Goal: Find specific page/section: Find specific page/section

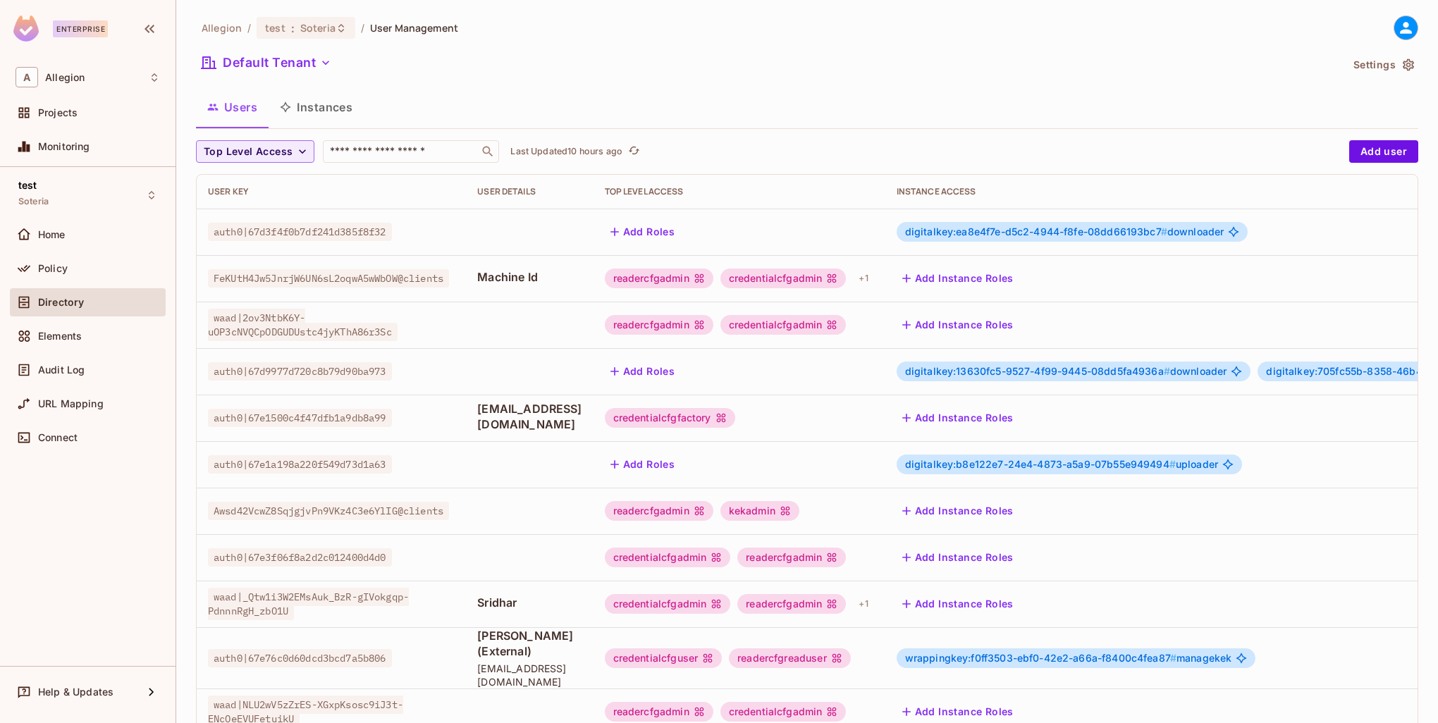
scroll to position [211, 0]
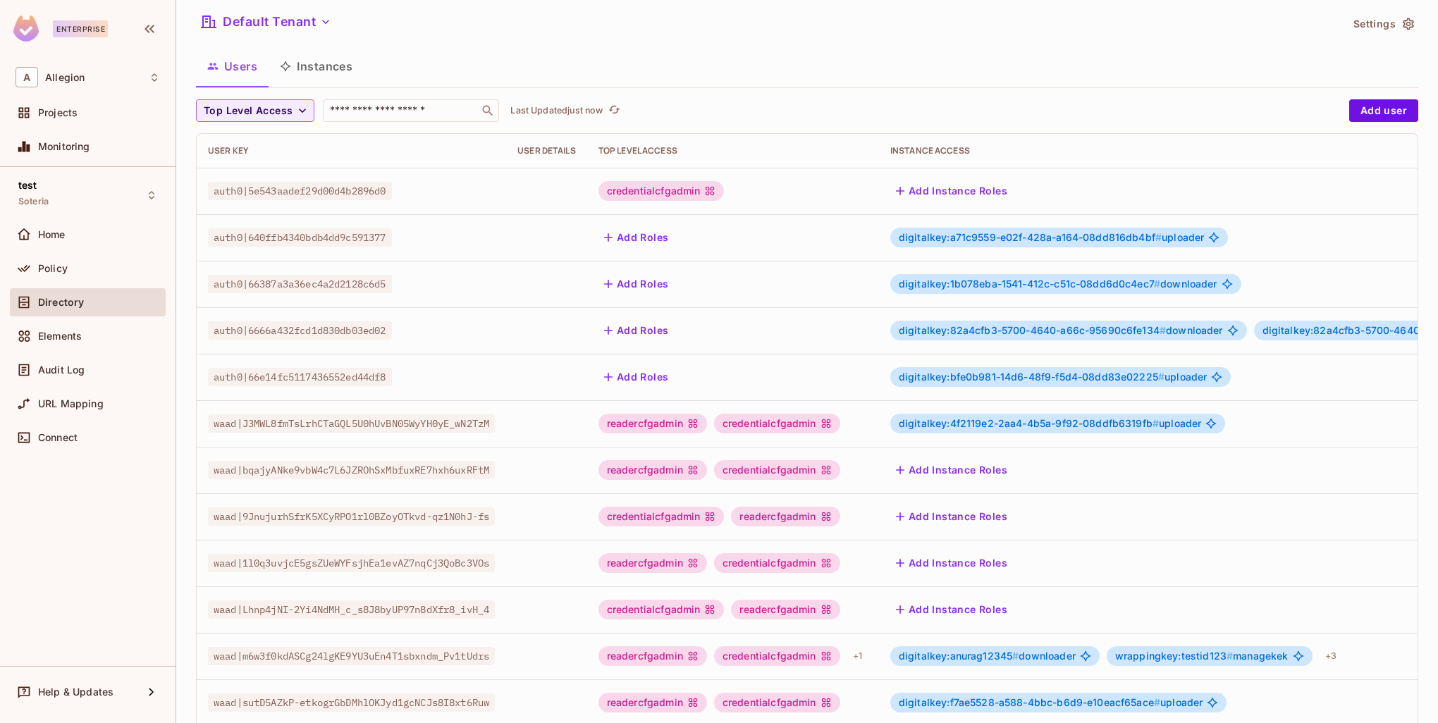
scroll to position [271, 0]
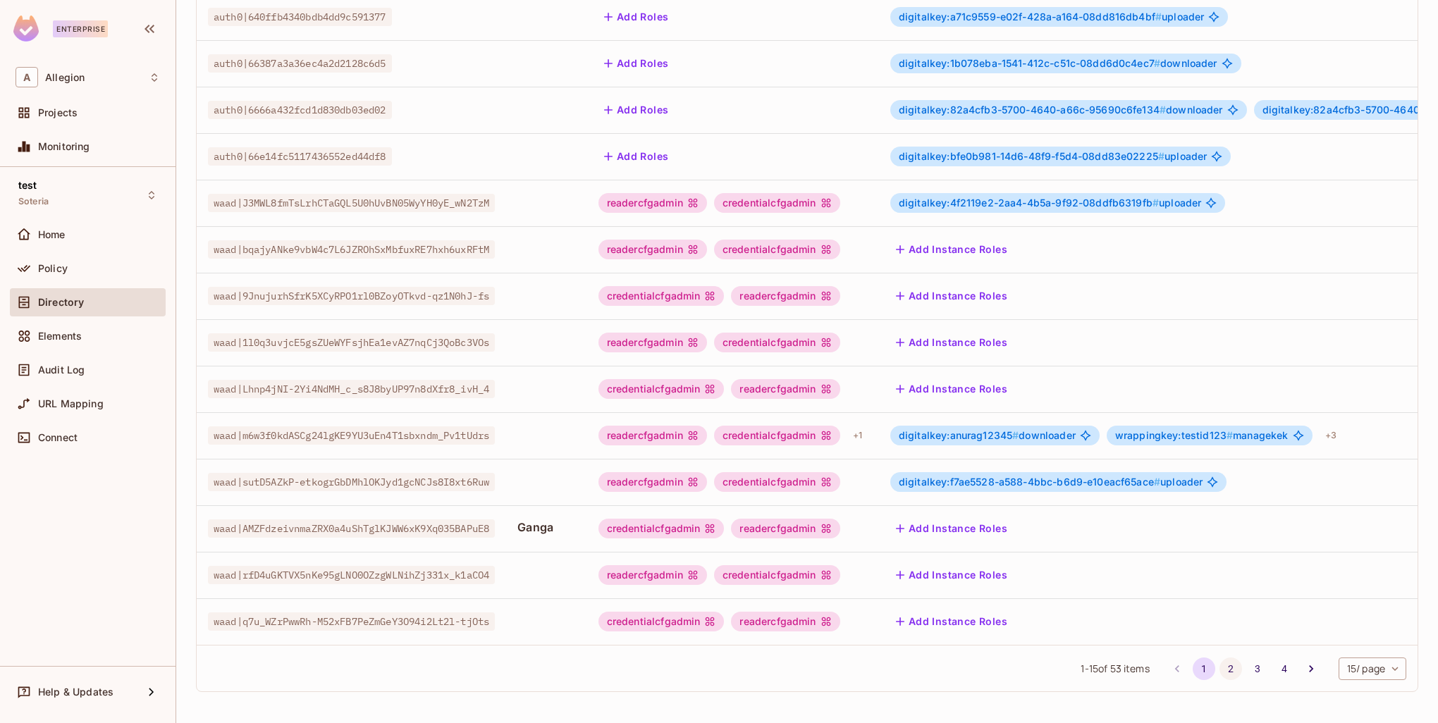
click at [1219, 670] on button "2" at bounding box center [1230, 669] width 23 height 23
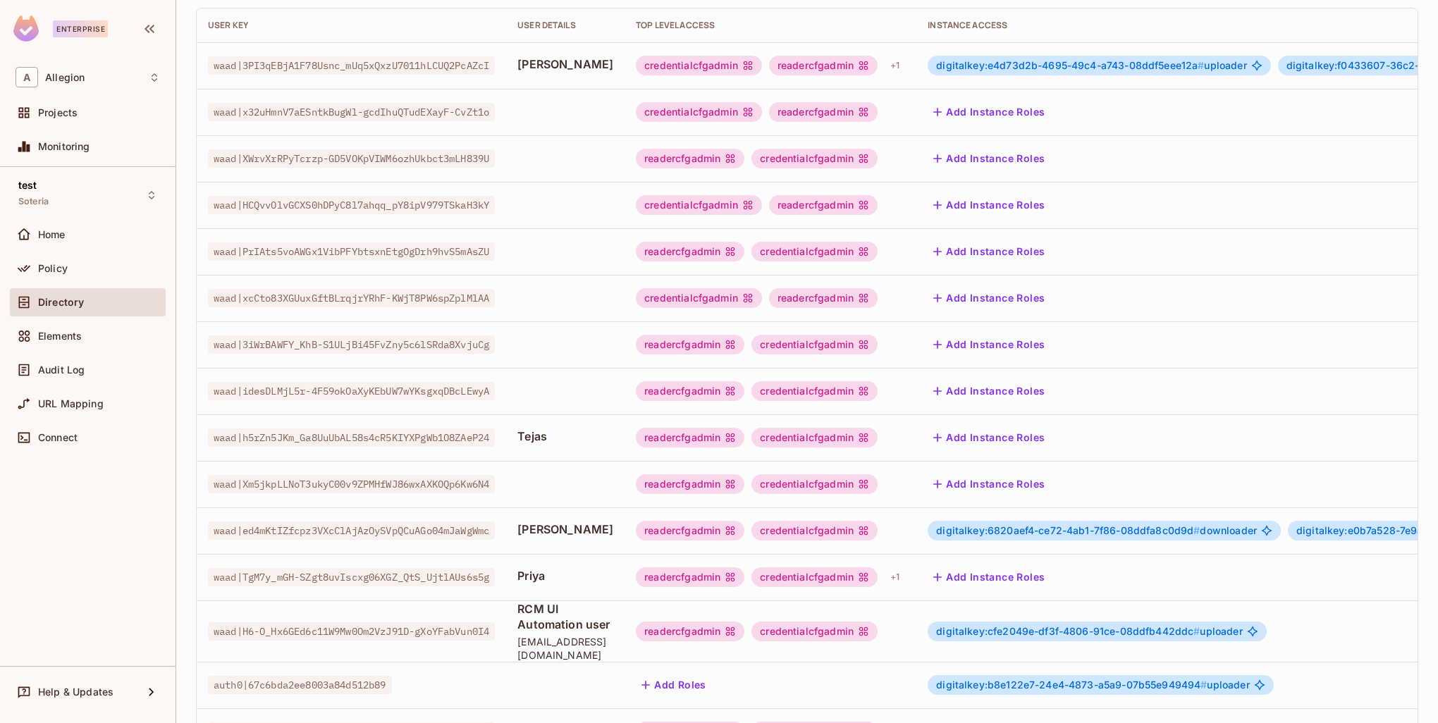
scroll to position [286, 0]
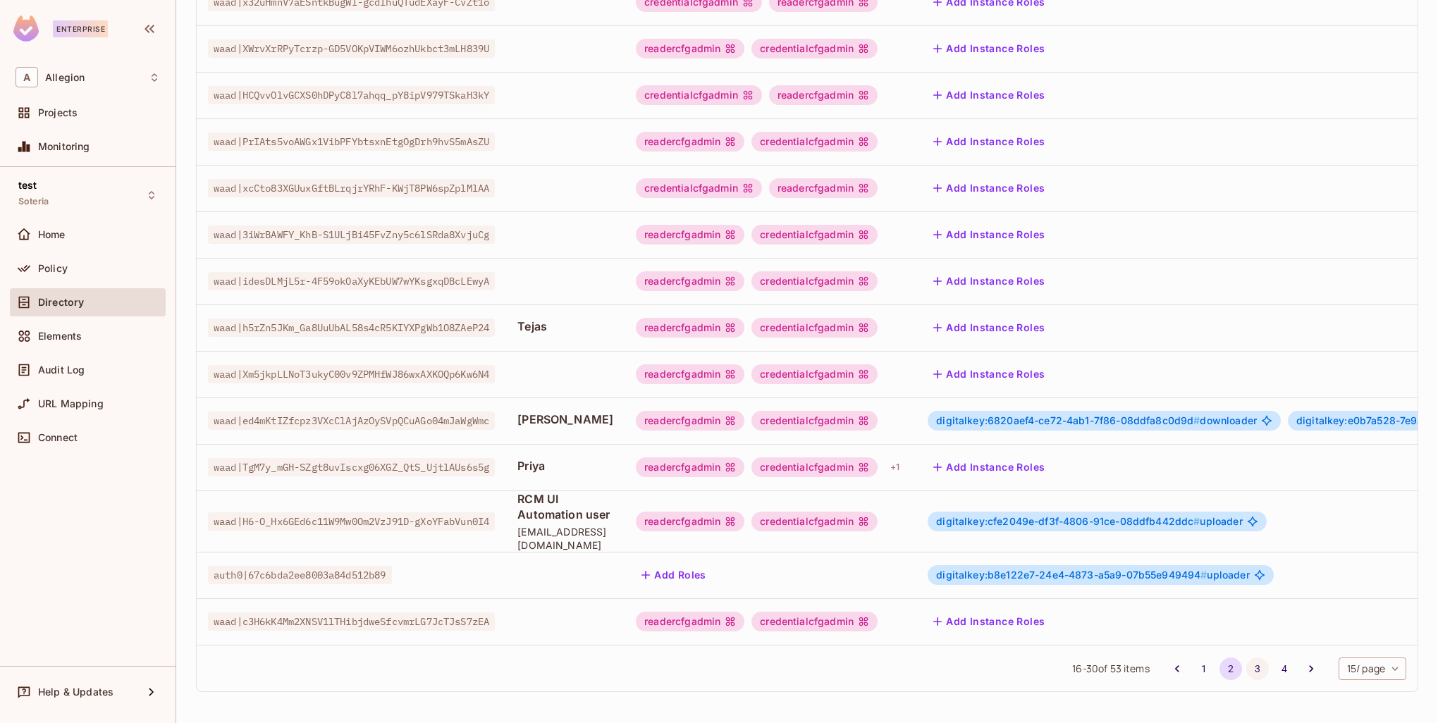
click at [1251, 665] on button "3" at bounding box center [1257, 669] width 23 height 23
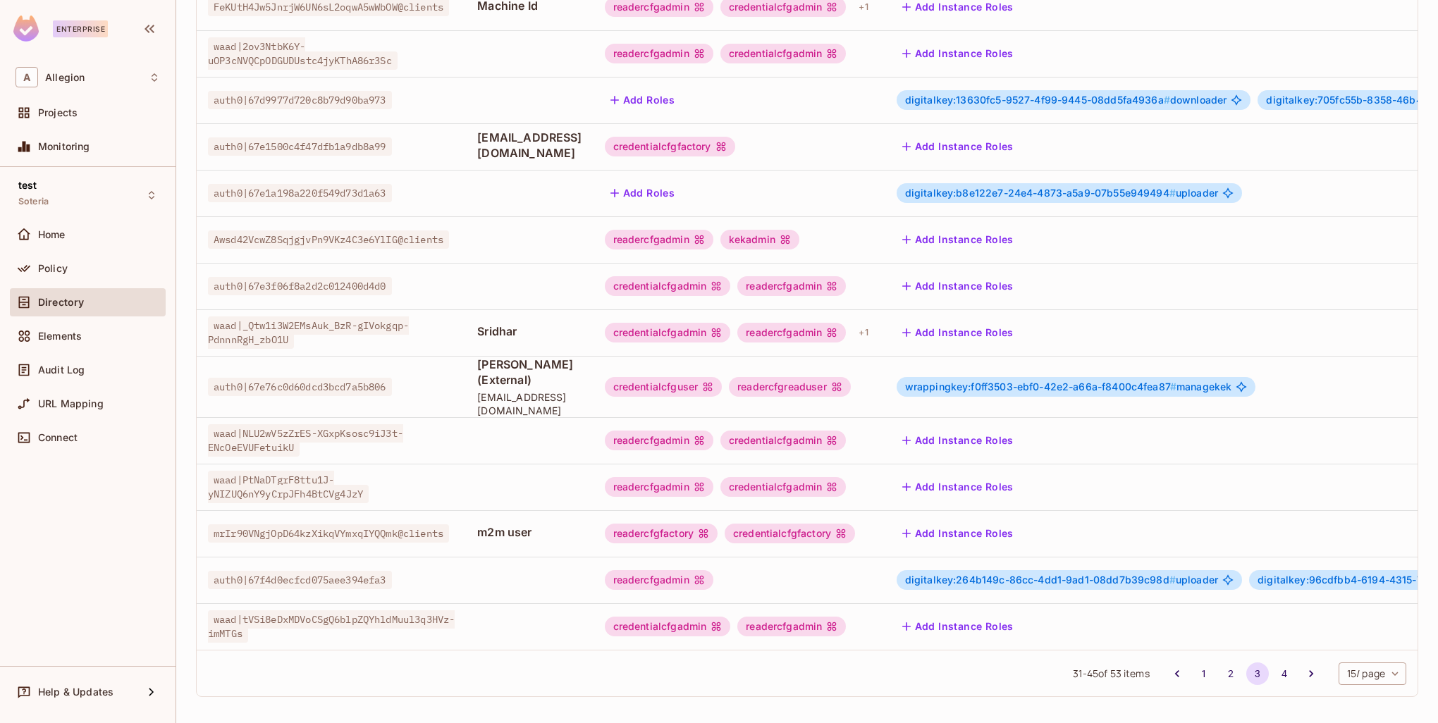
scroll to position [238, 0]
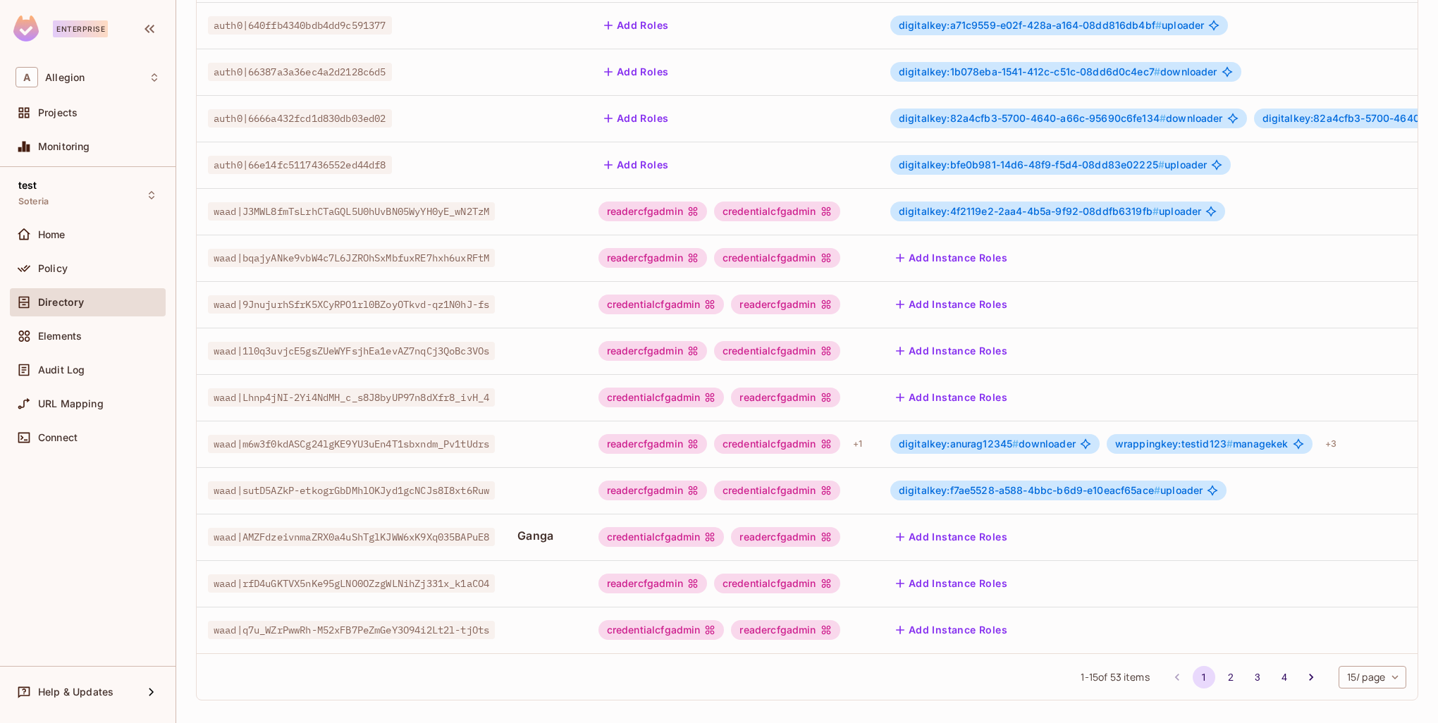
scroll to position [271, 0]
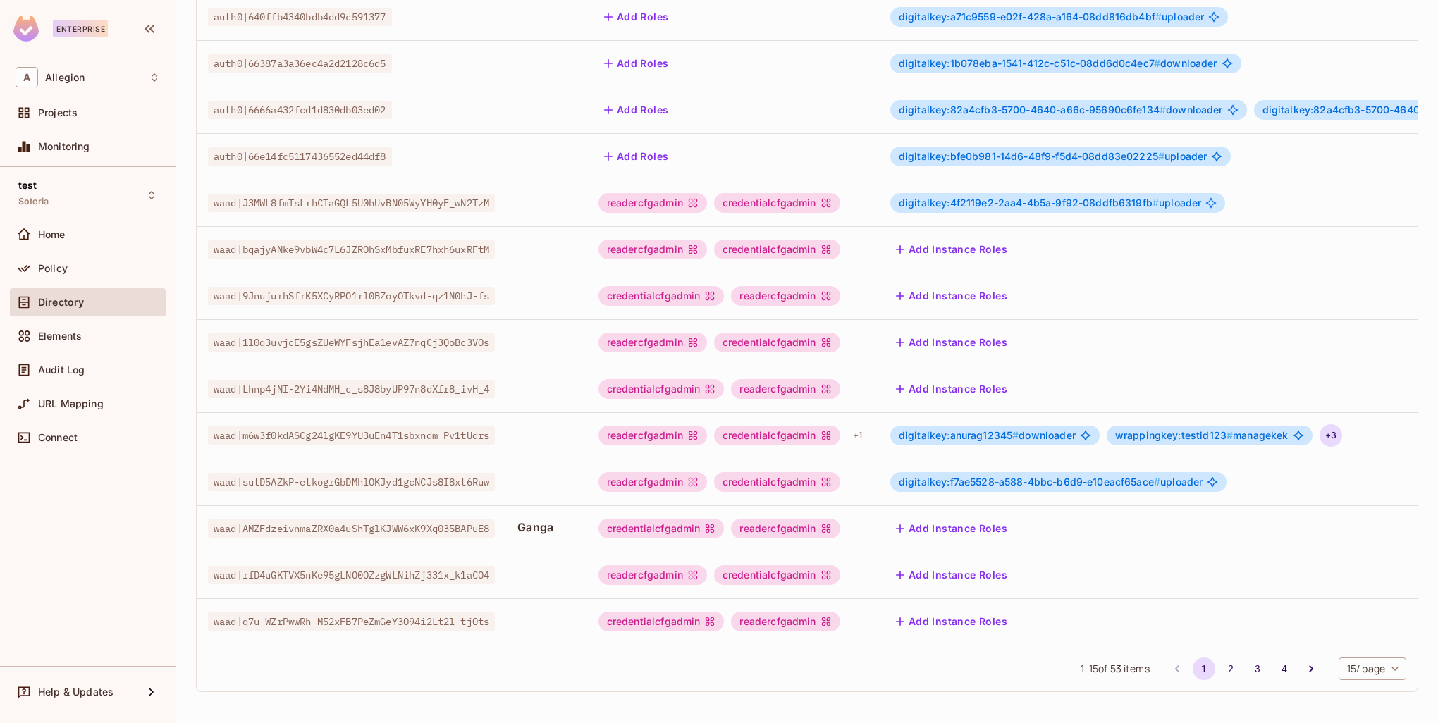
click at [1342, 424] on div "+ 3" at bounding box center [1331, 435] width 23 height 23
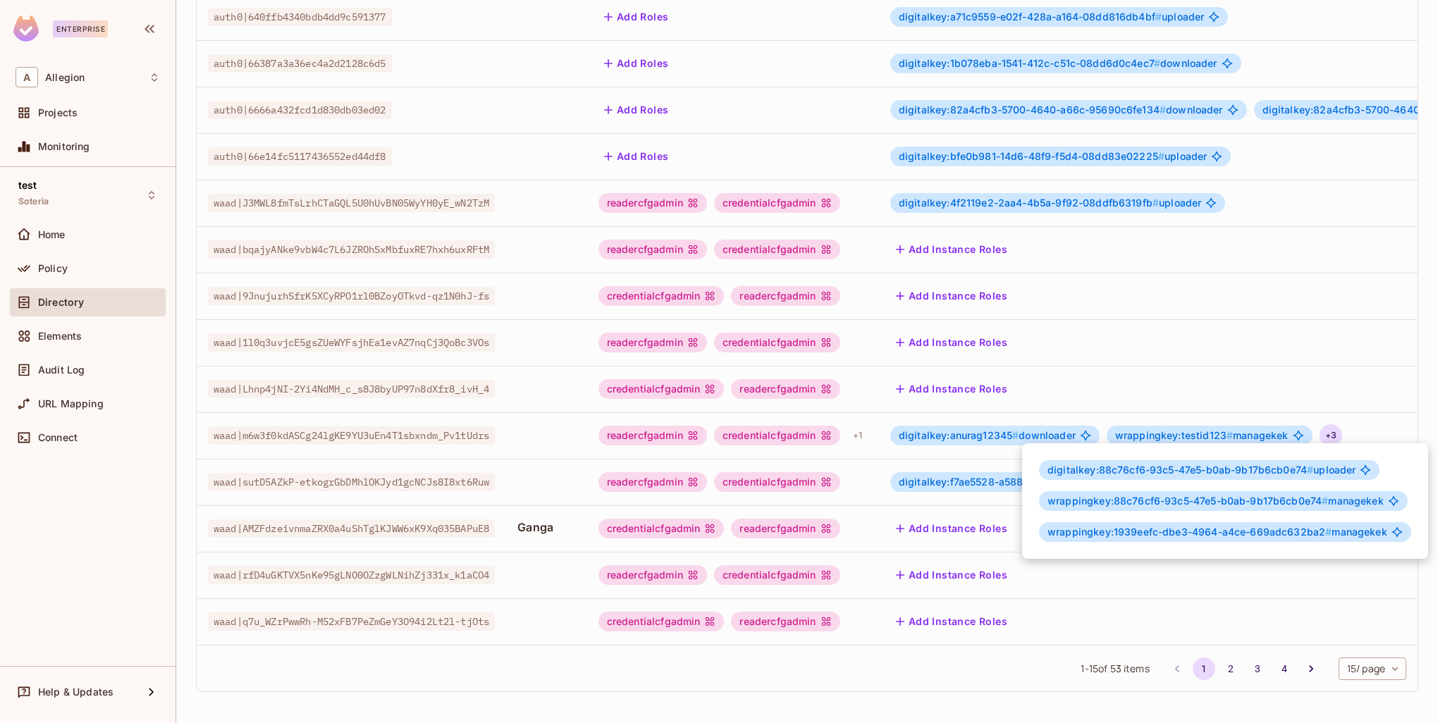
click at [1345, 424] on div at bounding box center [719, 361] width 1438 height 723
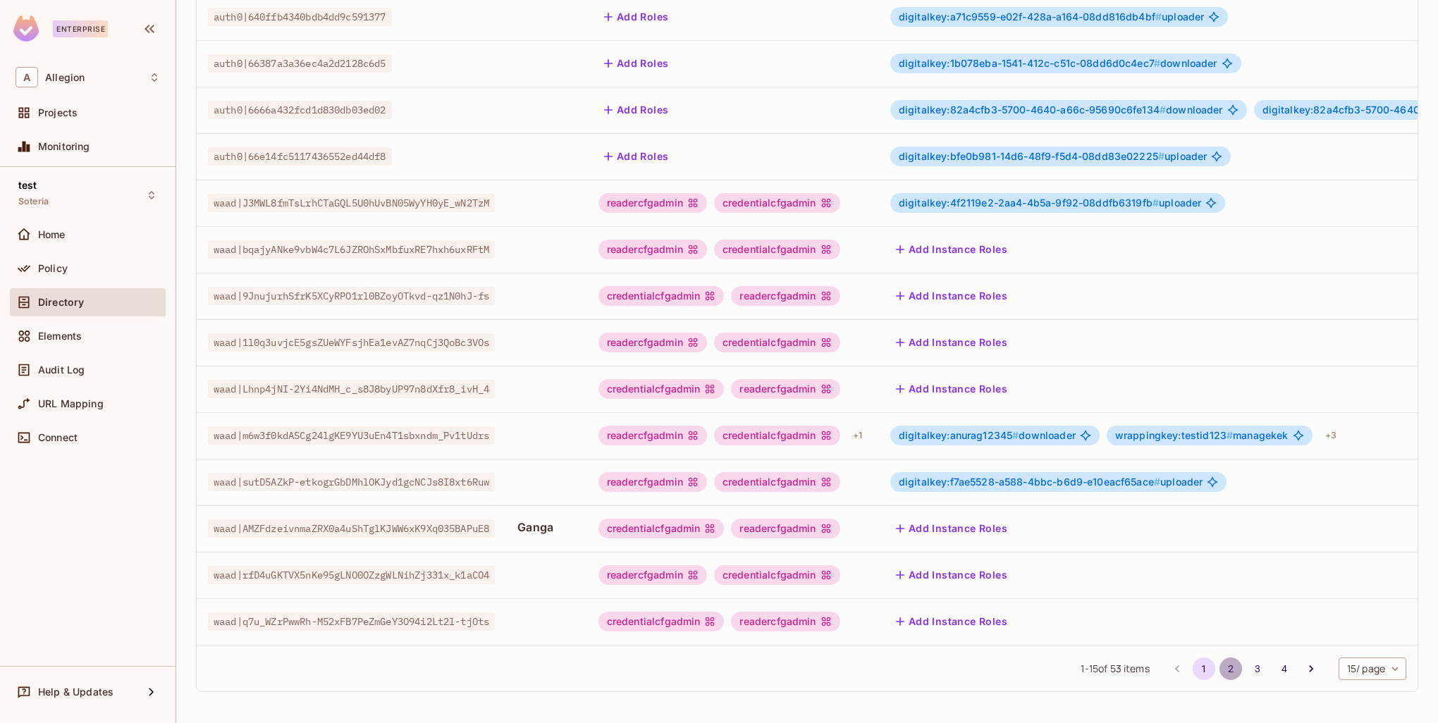
click at [1224, 668] on button "2" at bounding box center [1230, 669] width 23 height 23
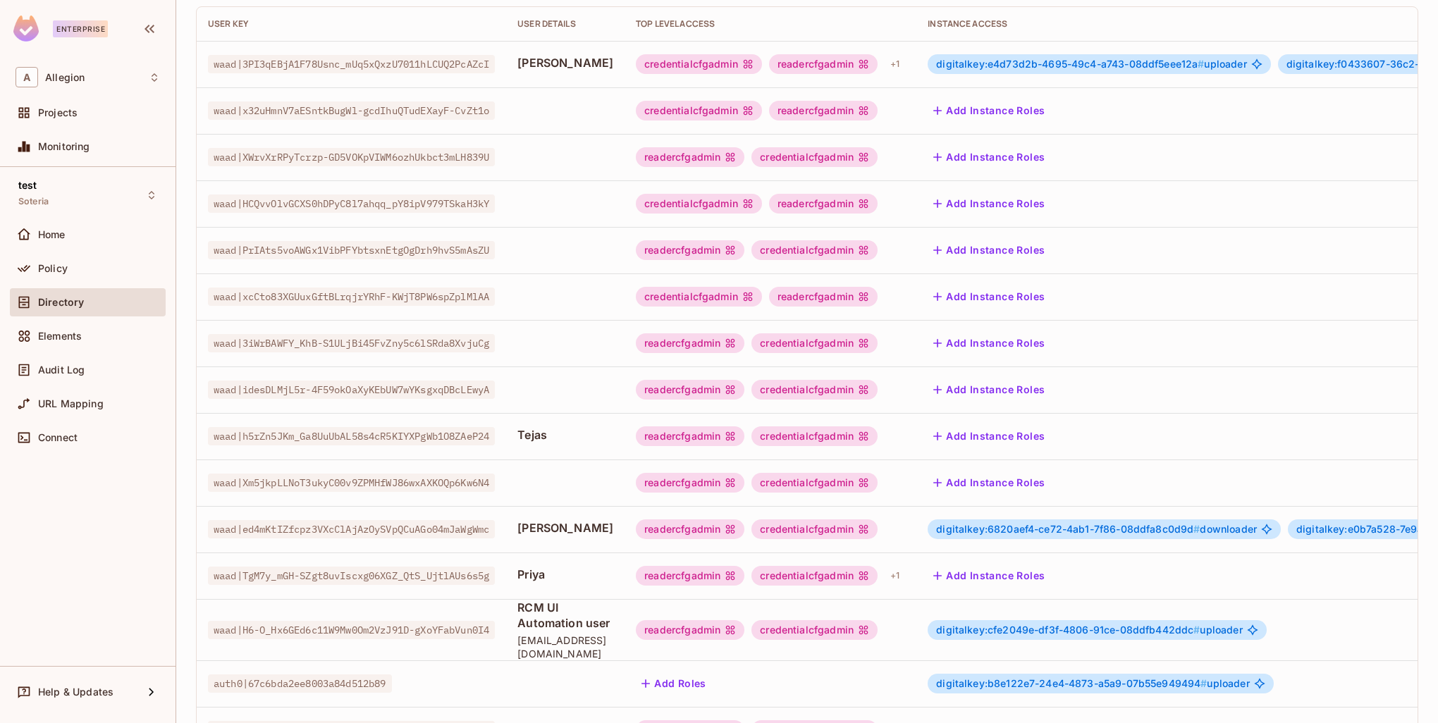
scroll to position [282, 0]
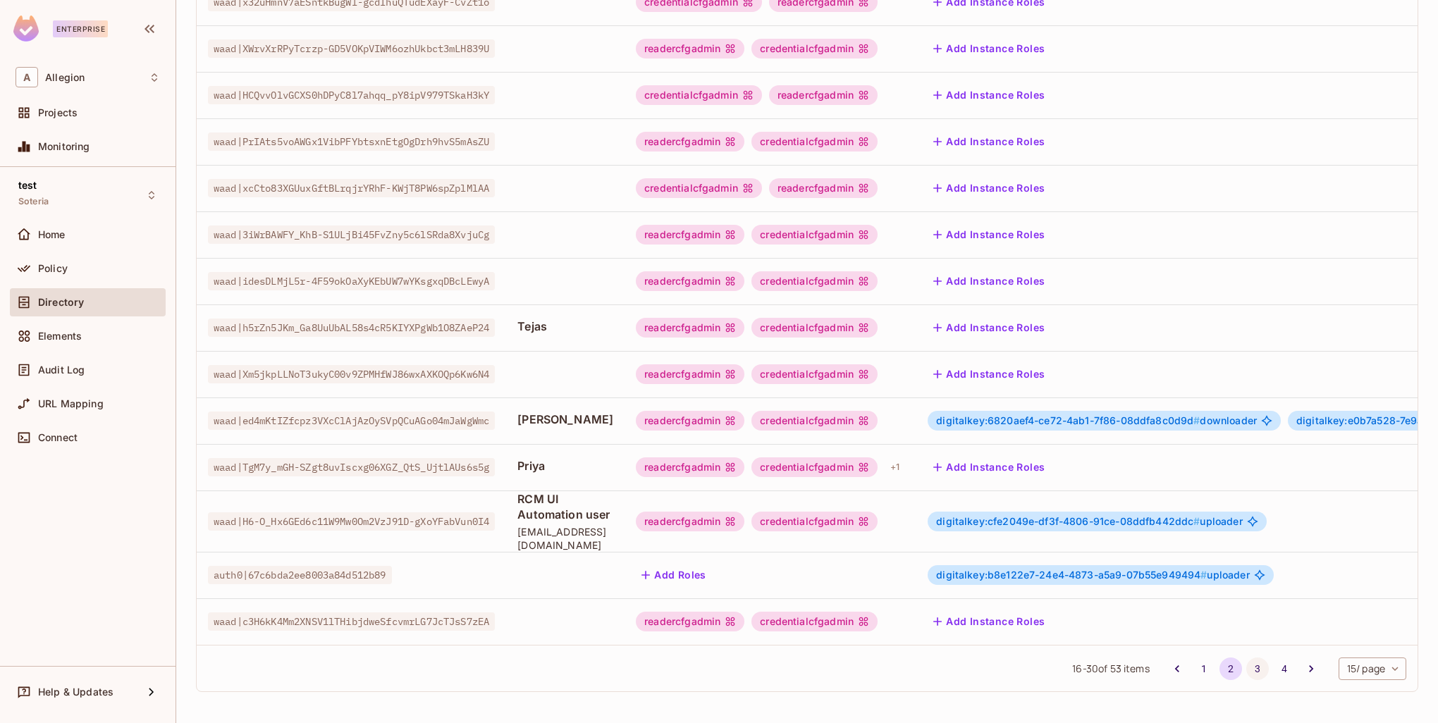
click at [1246, 672] on button "3" at bounding box center [1257, 669] width 23 height 23
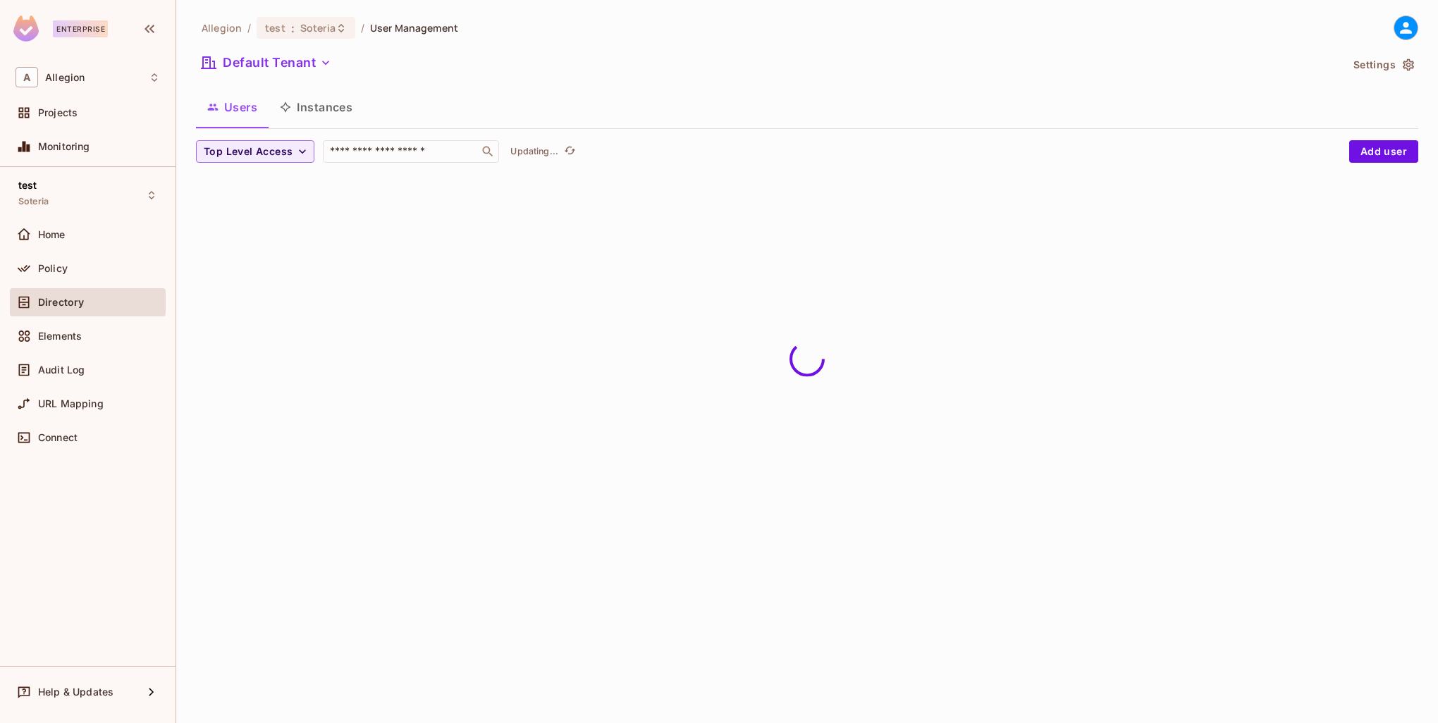
scroll to position [0, 0]
